Goal: Find specific page/section: Find specific page/section

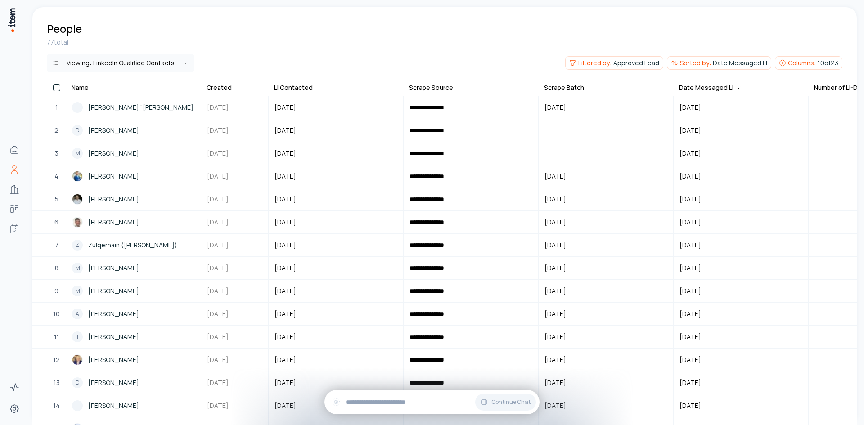
click at [55, 65] on html "**********" at bounding box center [432, 212] width 864 height 425
click at [247, 41] on html "**********" at bounding box center [432, 212] width 864 height 425
